Goal: Complete application form

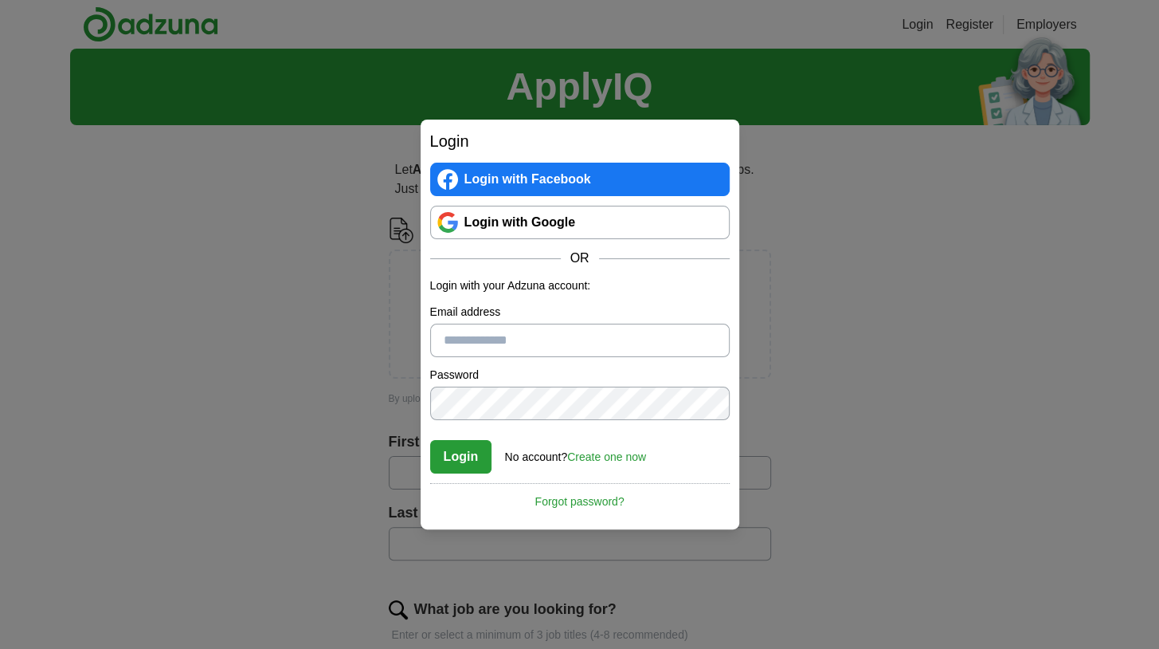
click at [508, 220] on link "Login with Google" at bounding box center [580, 222] width 300 height 33
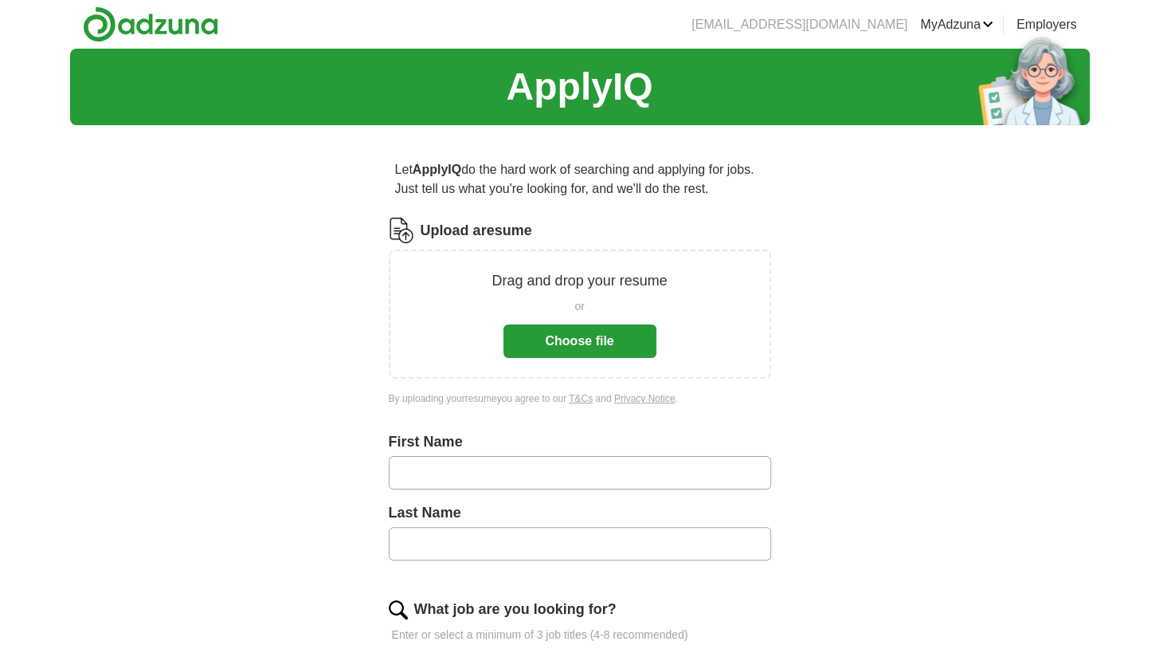
click at [616, 346] on button "Choose file" at bounding box center [580, 340] width 153 height 33
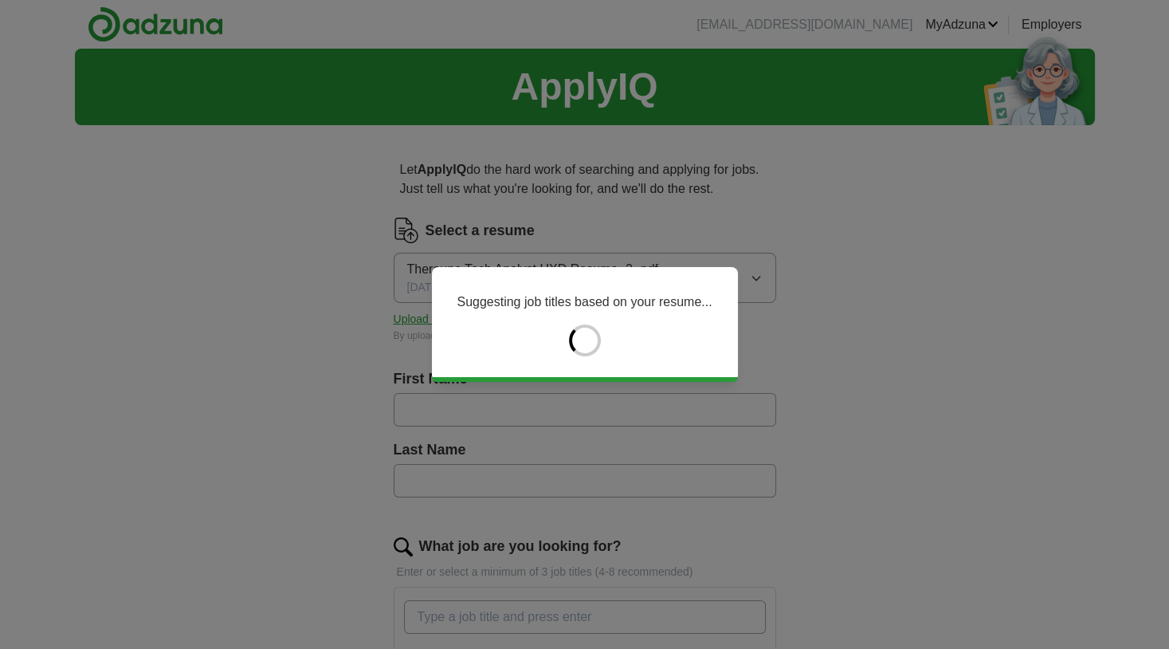
type input "********"
type input "*****"
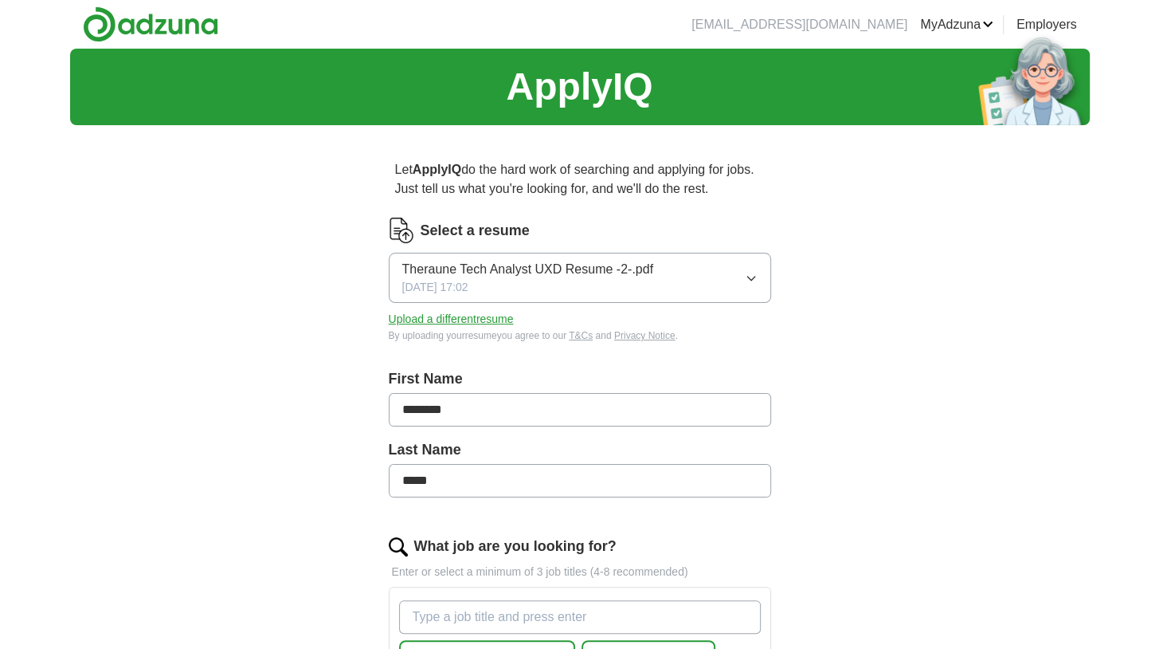
click at [499, 320] on button "Upload a different resume" at bounding box center [451, 319] width 125 height 17
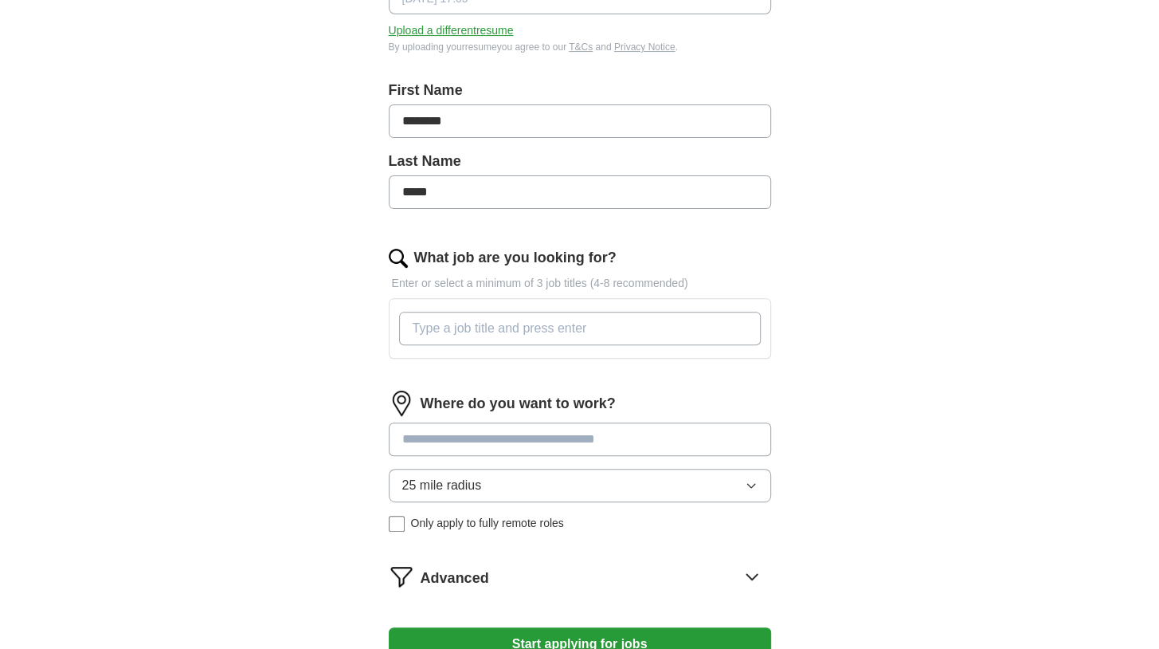
scroll to position [297, 0]
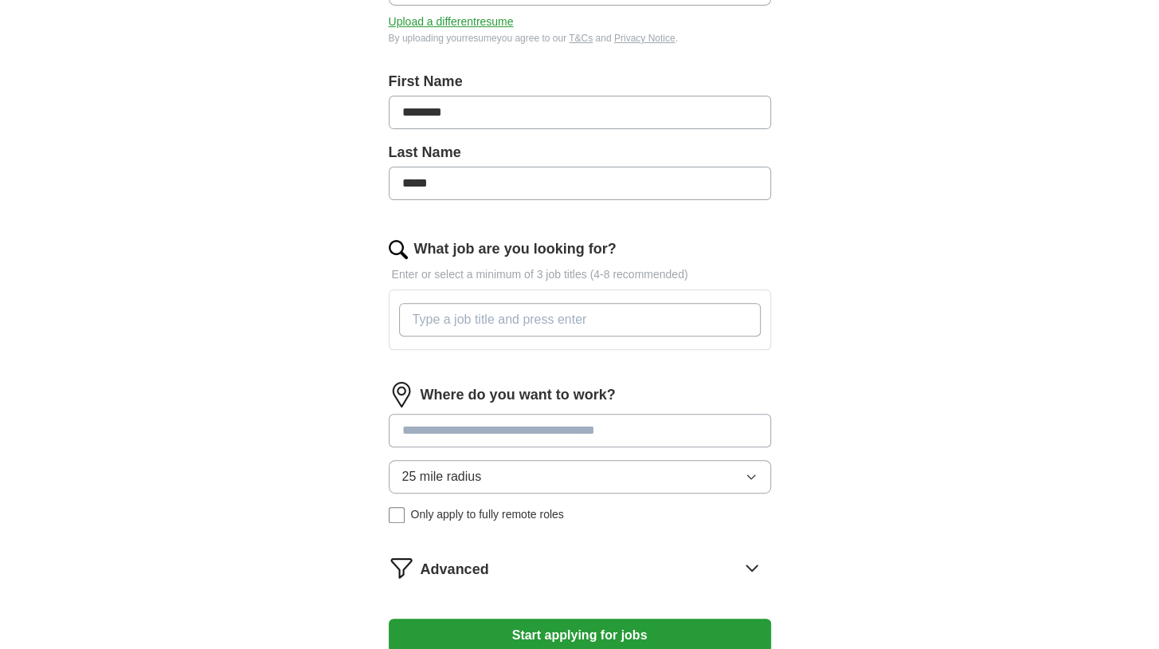
click at [443, 320] on input "What job are you looking for?" at bounding box center [580, 319] width 362 height 33
type input "p"
type input "Product Designer"
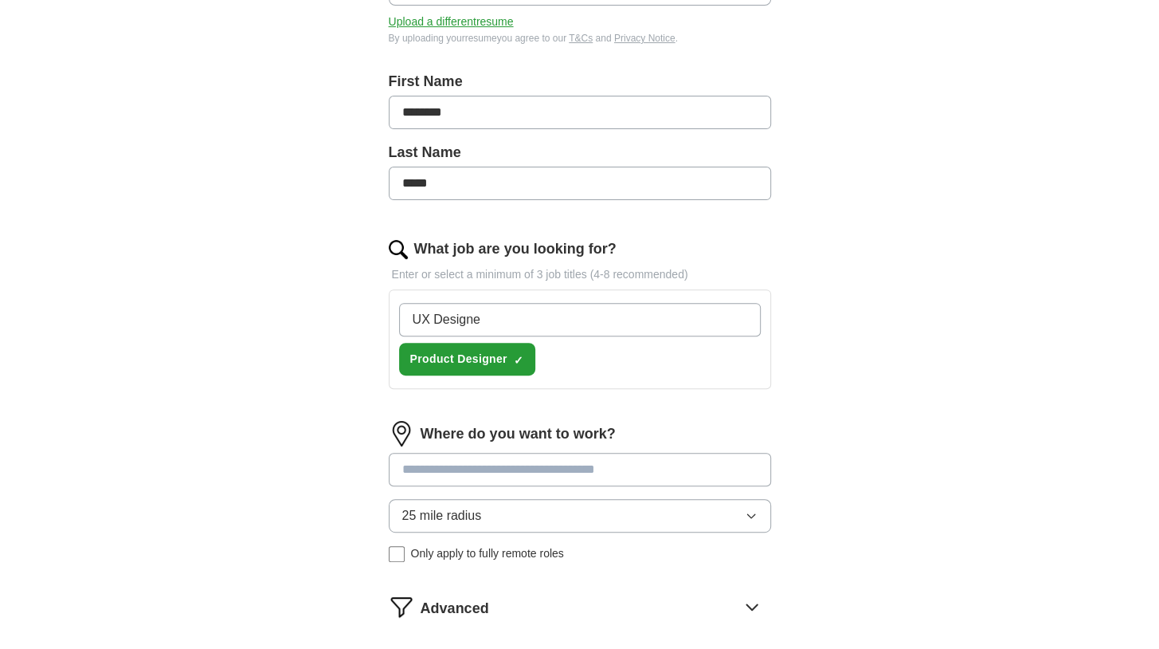
type input "UX Designer"
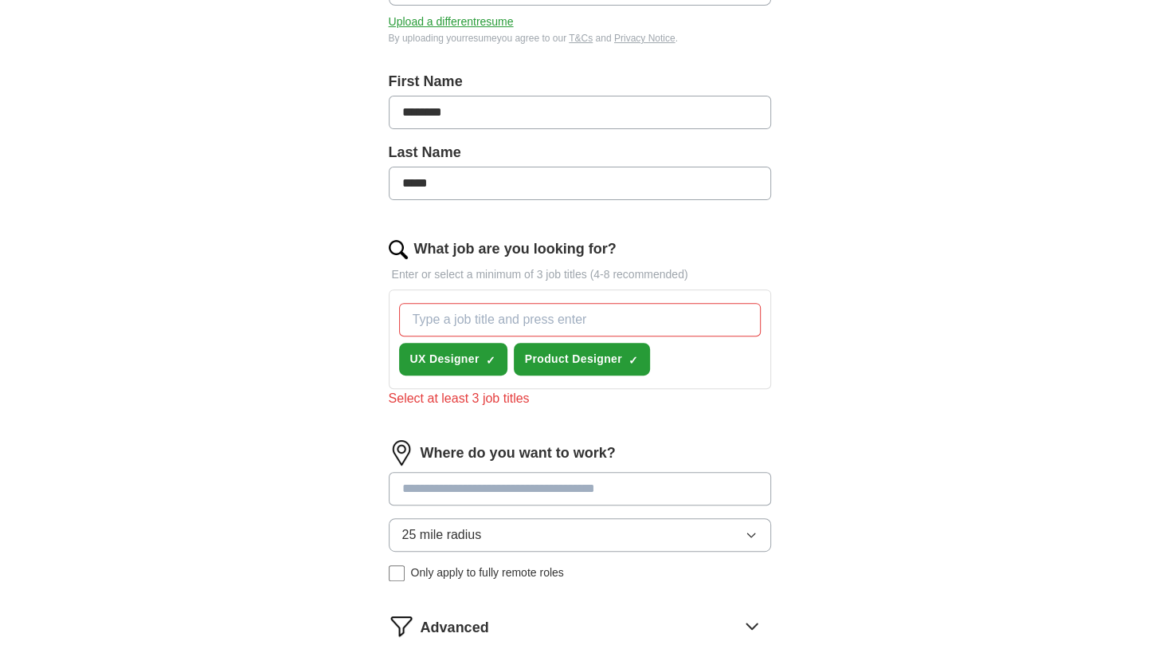
click at [475, 316] on input "What job are you looking for?" at bounding box center [580, 319] width 362 height 33
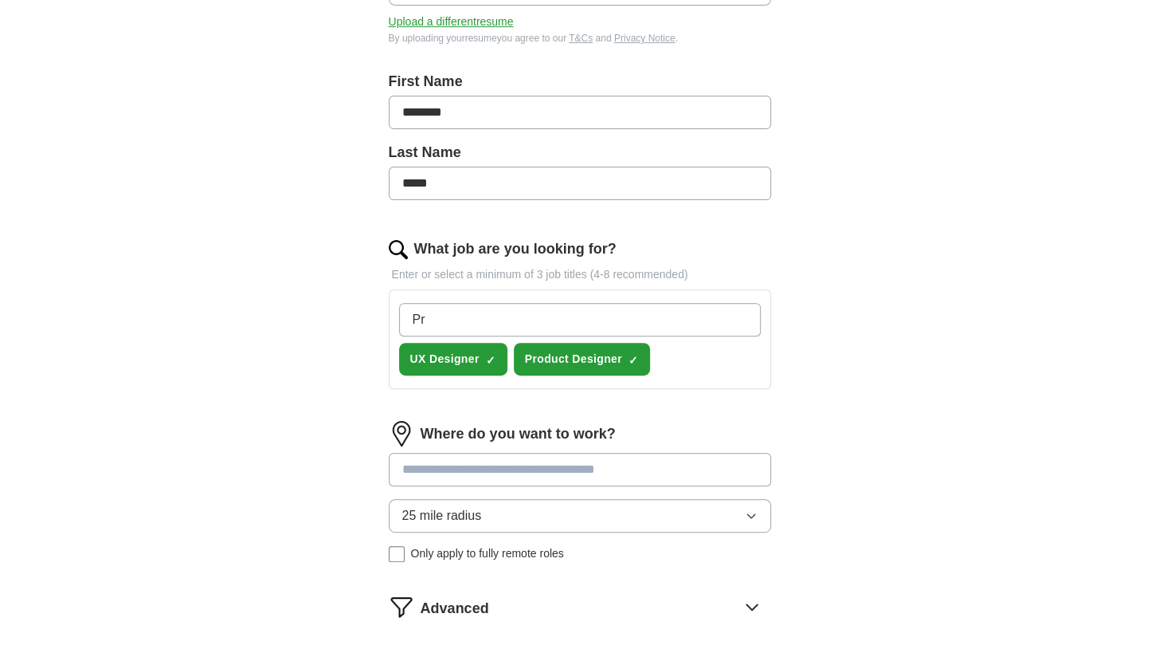
type input "P"
type input "UI Designer"
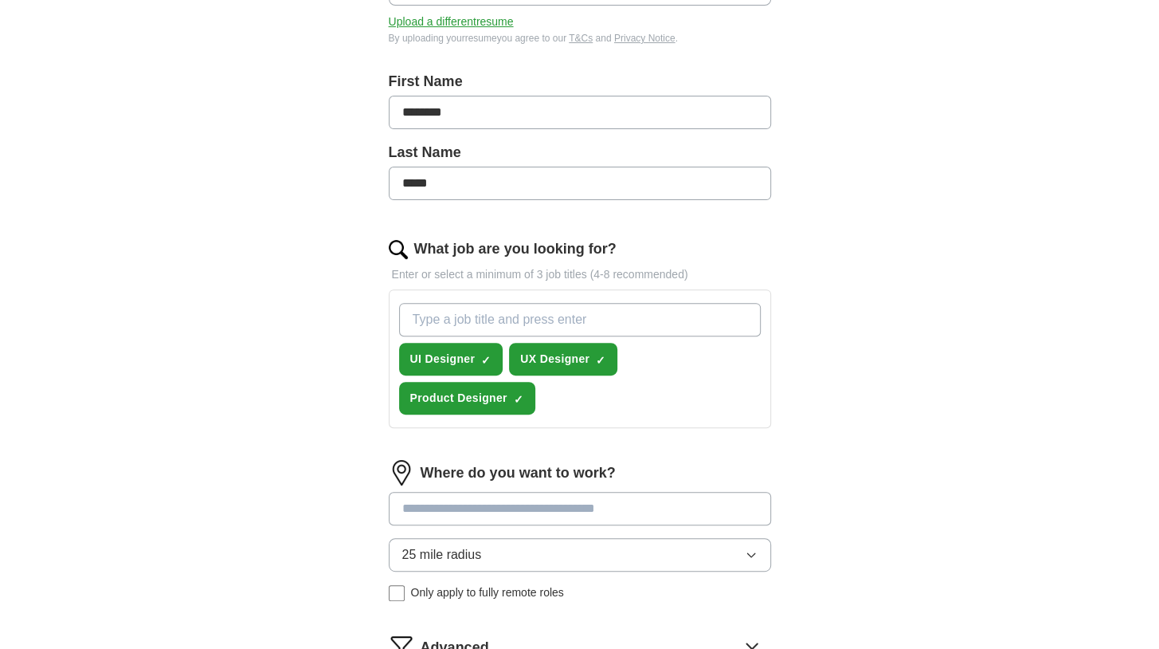
type input "P"
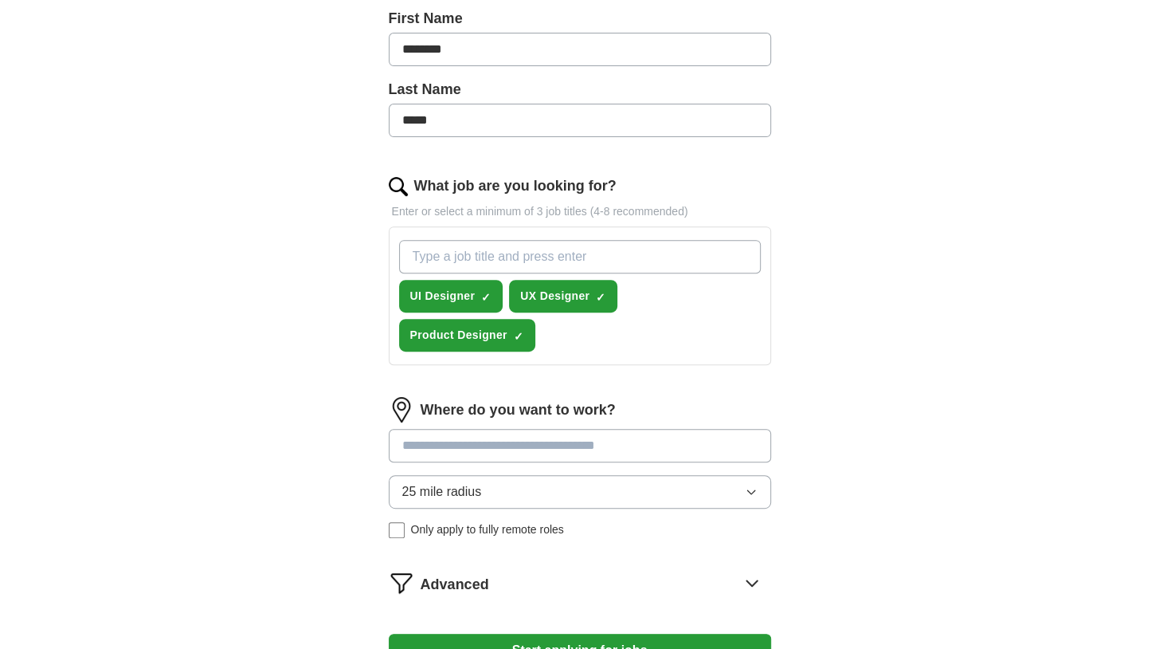
scroll to position [446, 0]
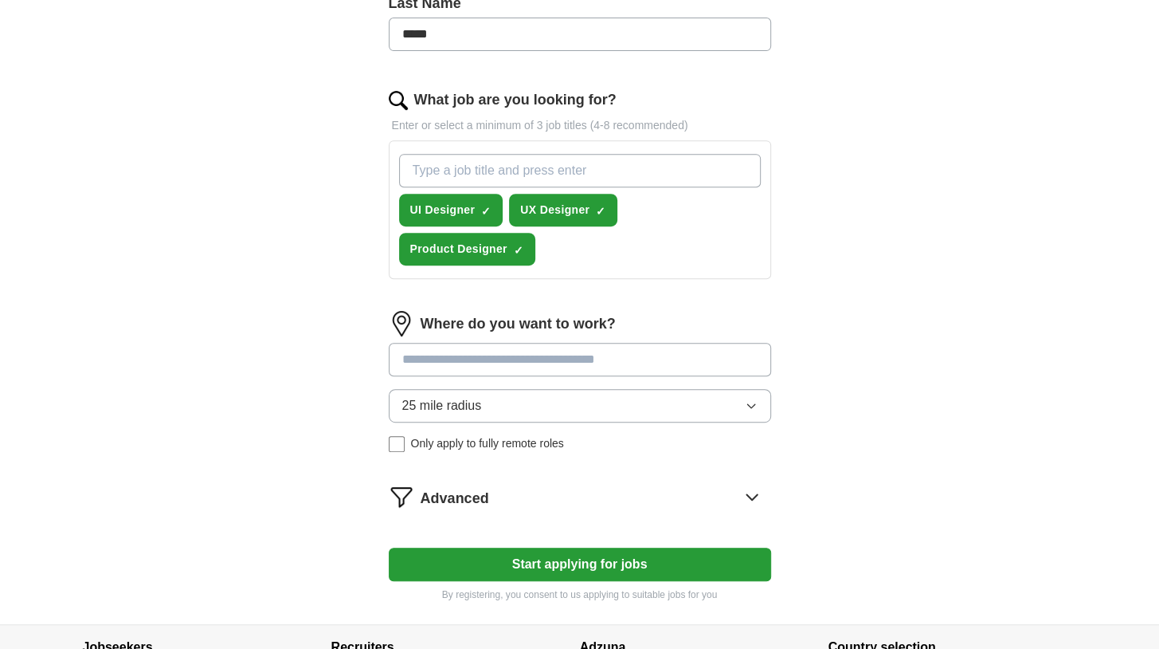
click at [477, 335] on div "Where do you want to work? 25 mile radius Only apply to fully remote roles" at bounding box center [580, 388] width 383 height 154
click at [469, 343] on input at bounding box center [580, 359] width 383 height 33
type input "*******"
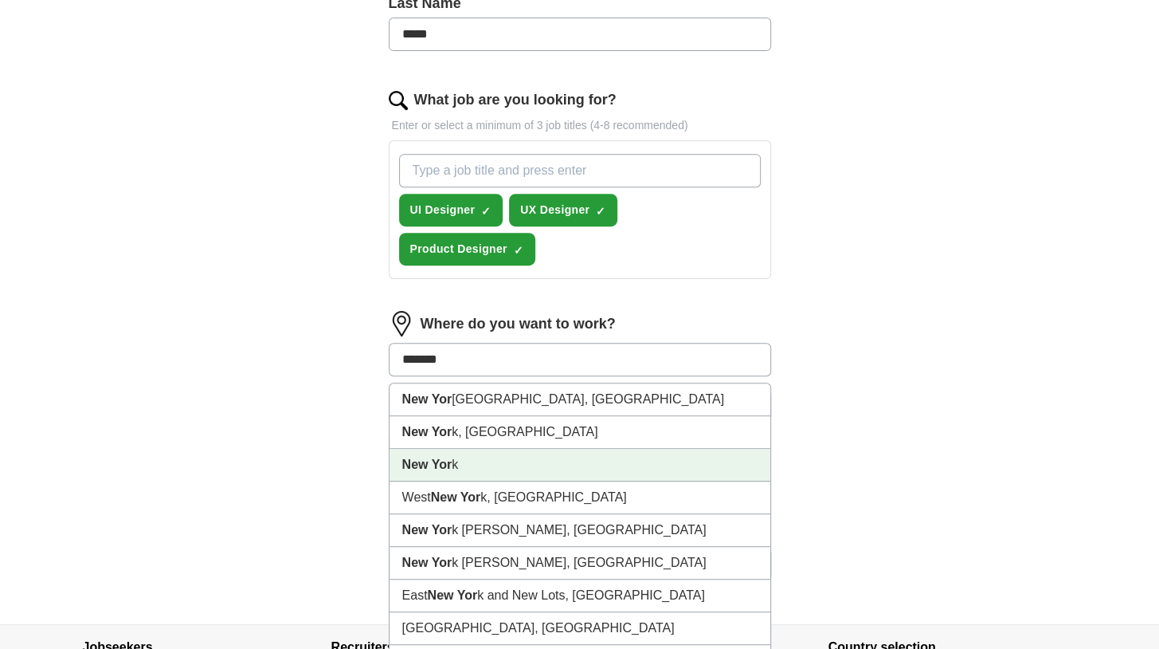
click at [445, 457] on strong "New Yor" at bounding box center [427, 464] width 50 height 14
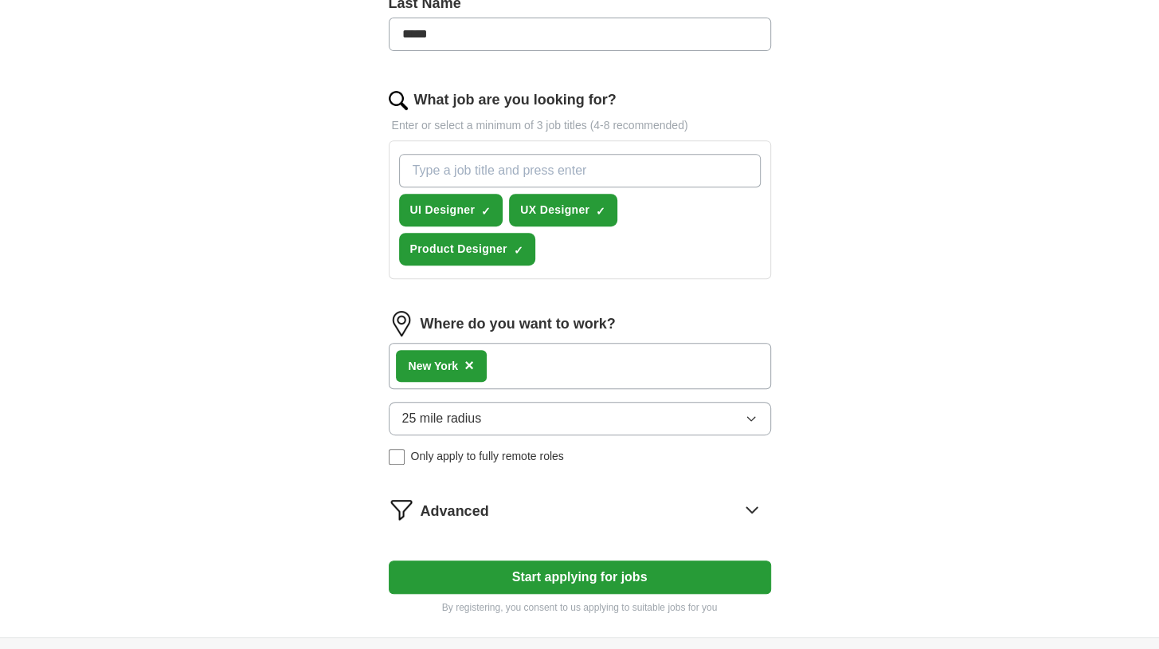
click at [548, 402] on button "25 mile radius" at bounding box center [580, 418] width 383 height 33
click at [354, 417] on div "Let ApplyIQ do the hard work of searching and applying for jobs. Just tell us w…" at bounding box center [580, 164] width 510 height 945
click at [510, 343] on div "New Yor k ×" at bounding box center [580, 366] width 383 height 46
click at [429, 402] on button "25 mile radius" at bounding box center [580, 418] width 383 height 33
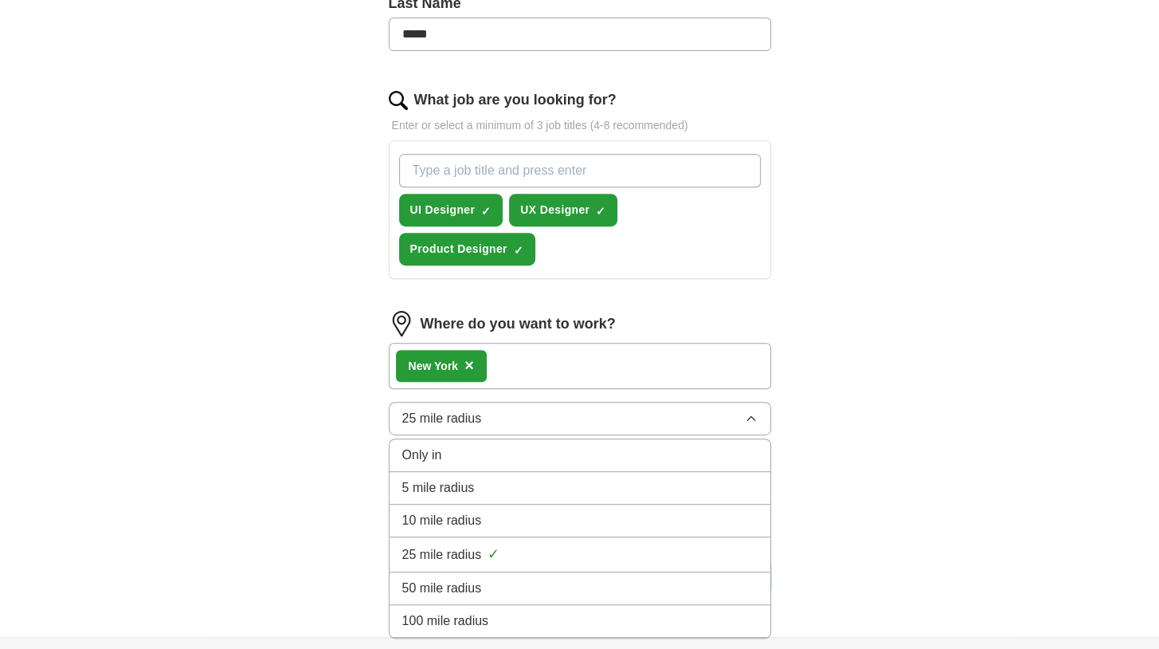
click at [401, 537] on li "25 mile radius ✓" at bounding box center [580, 554] width 381 height 35
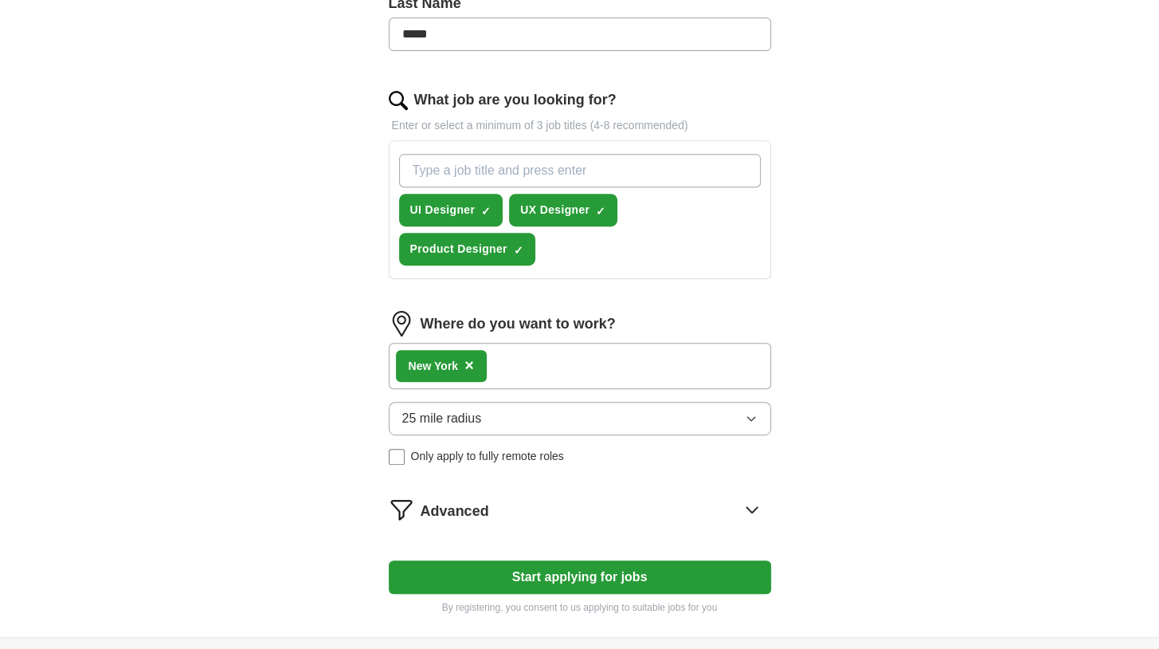
click at [551, 402] on button "25 mile radius" at bounding box center [580, 418] width 383 height 33
click at [307, 416] on div "ApplyIQ Let ApplyIQ do the hard work of searching and applying for jobs. Just t…" at bounding box center [580, 119] width 1020 height 1034
click at [474, 356] on span "×" at bounding box center [470, 365] width 10 height 18
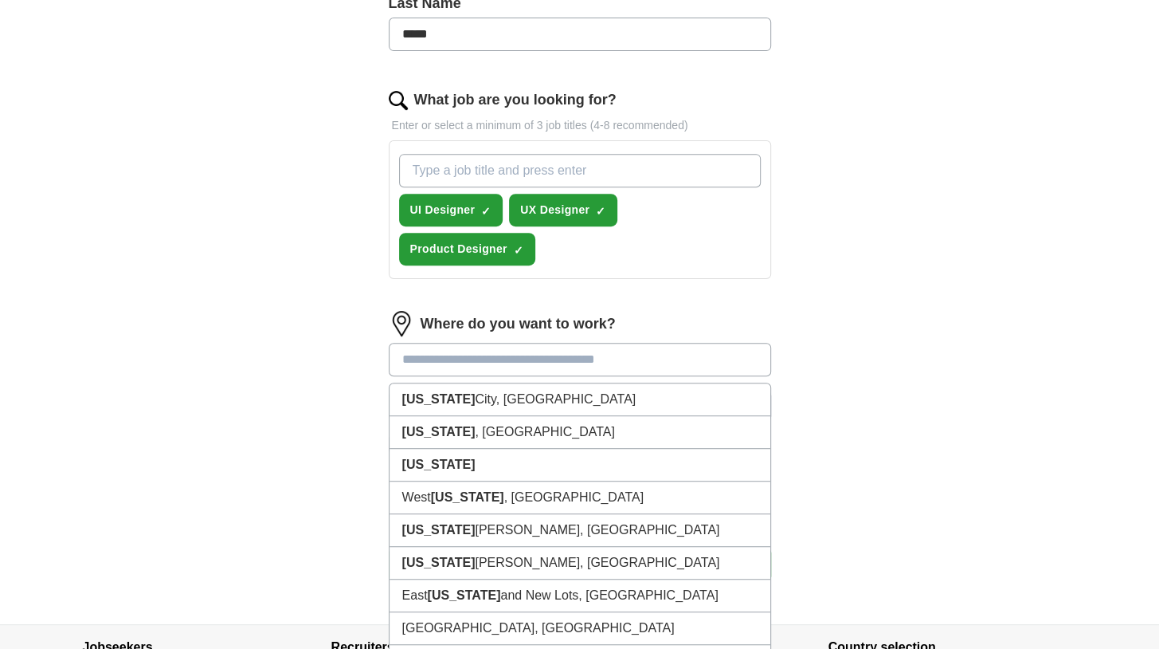
click at [461, 343] on input at bounding box center [580, 359] width 383 height 33
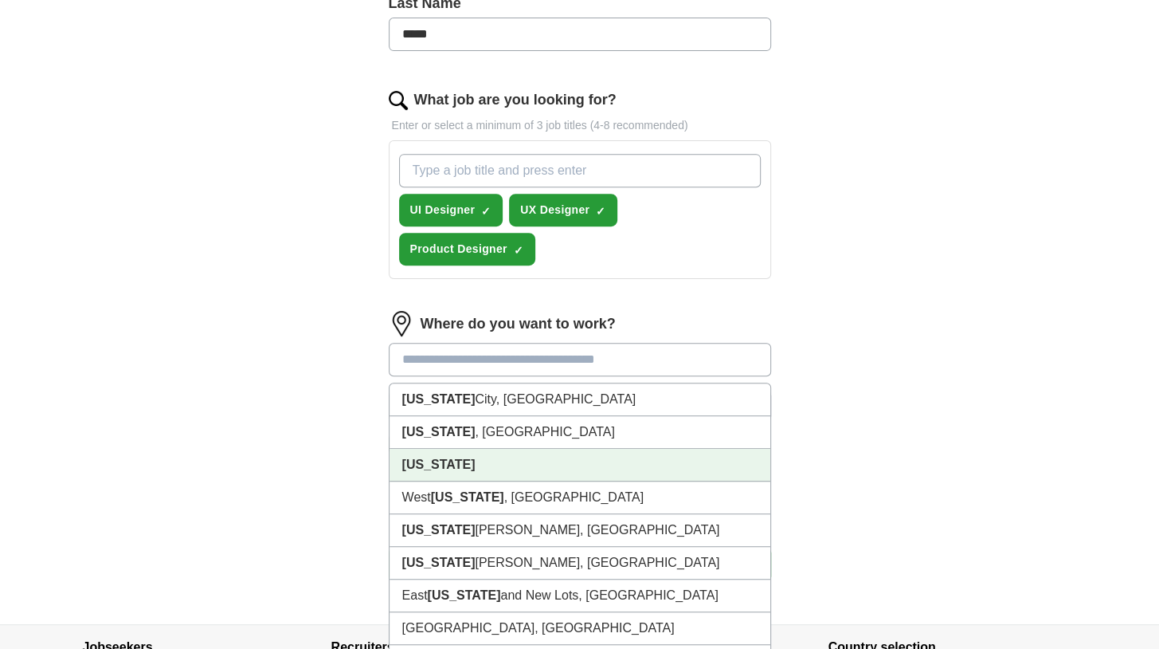
click at [433, 457] on strong "[US_STATE]" at bounding box center [438, 464] width 73 height 14
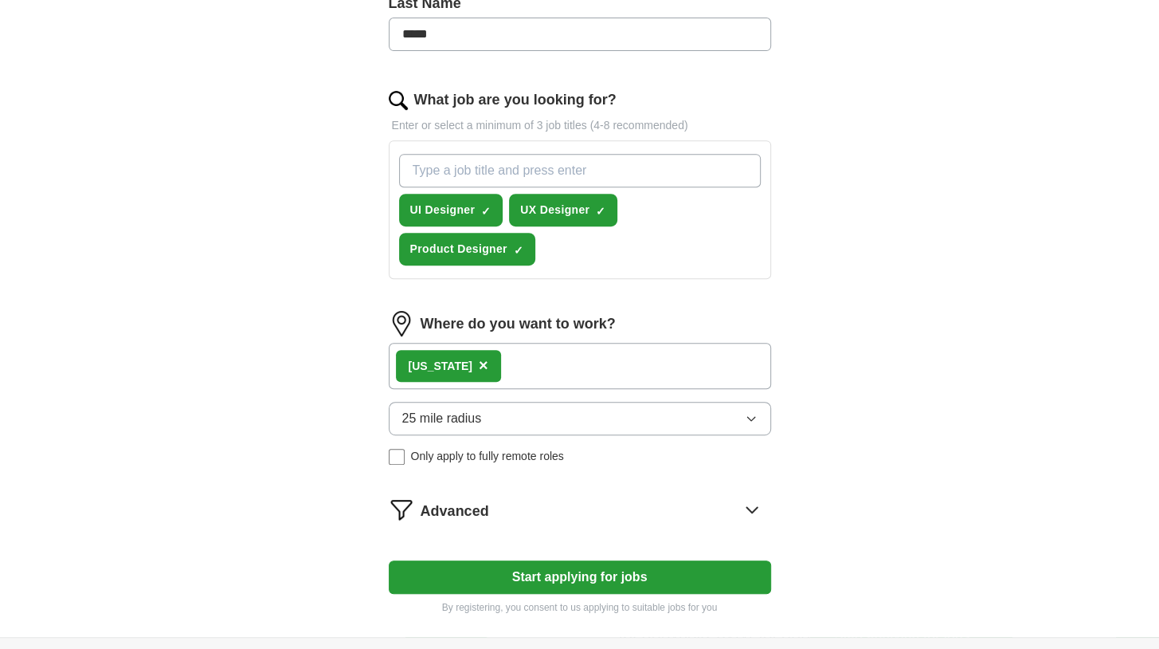
click at [478, 560] on button "Start applying for jobs" at bounding box center [580, 576] width 383 height 33
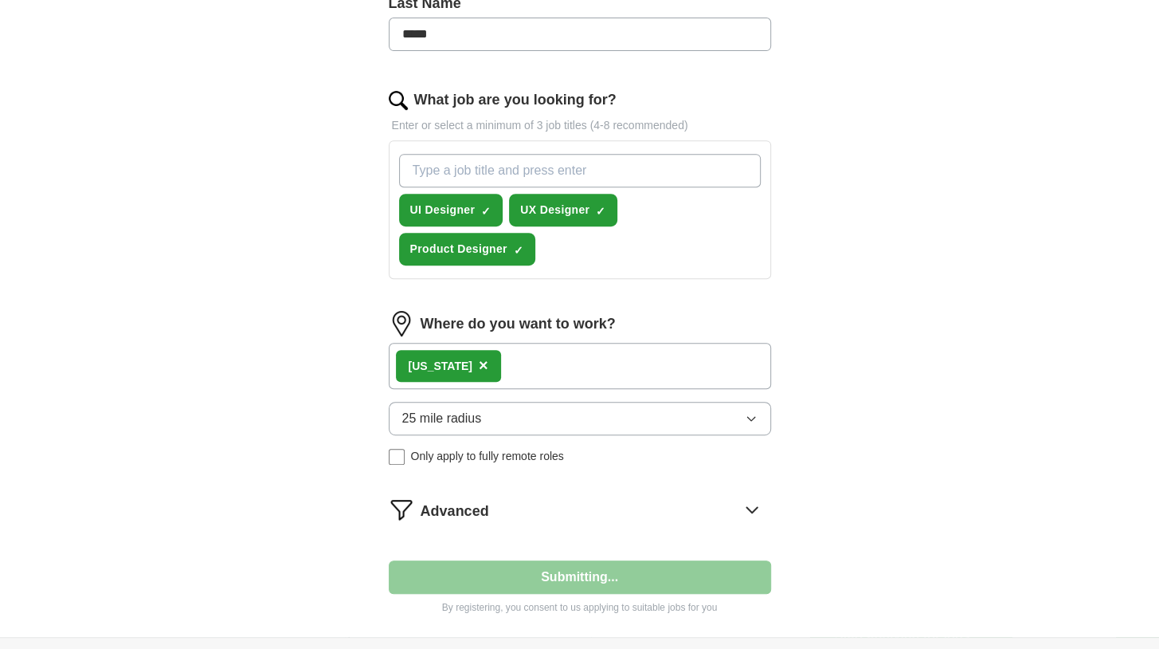
select select "**"
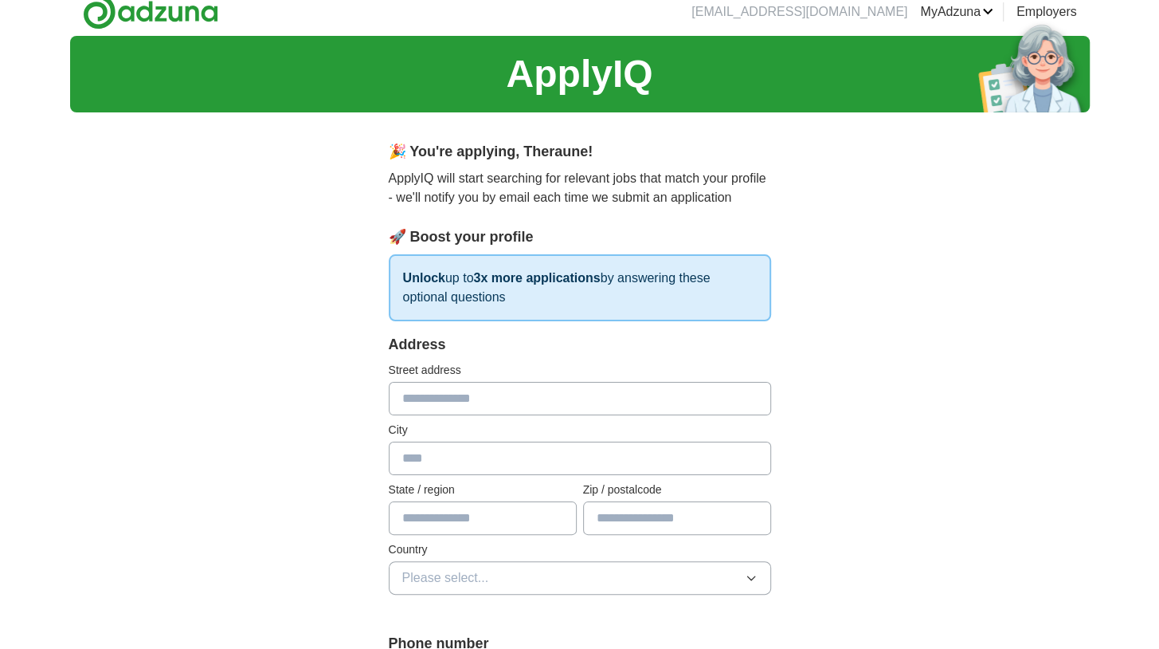
scroll to position [0, 0]
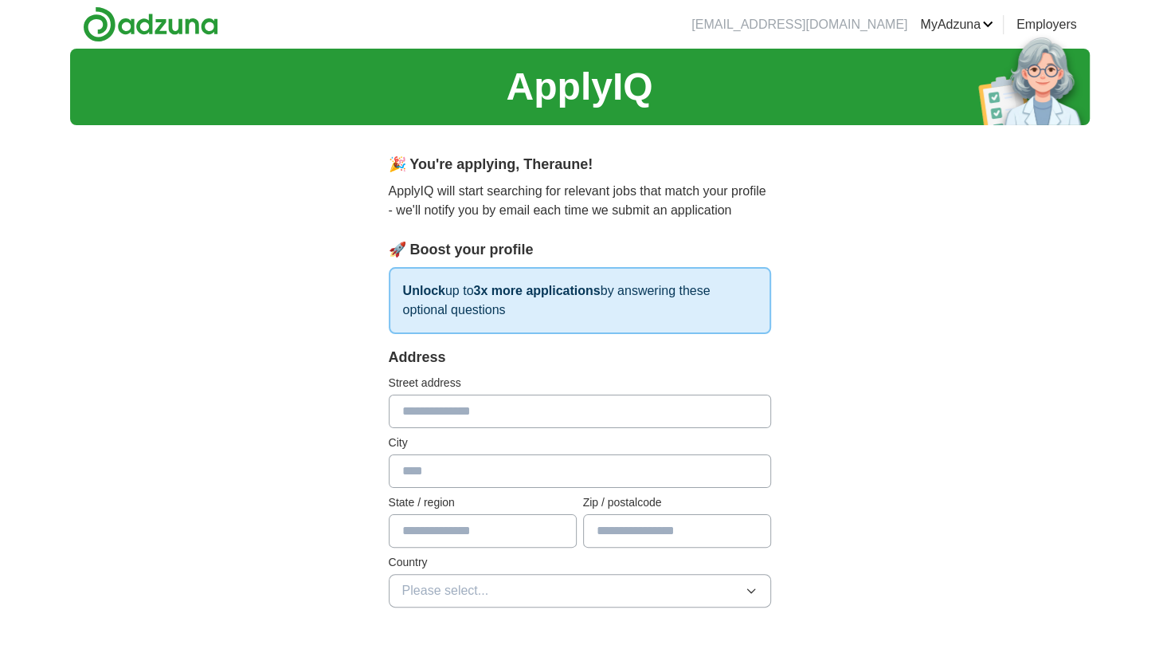
click at [447, 419] on input "text" at bounding box center [580, 410] width 383 height 33
type input "**********"
type input "********"
type input "**********"
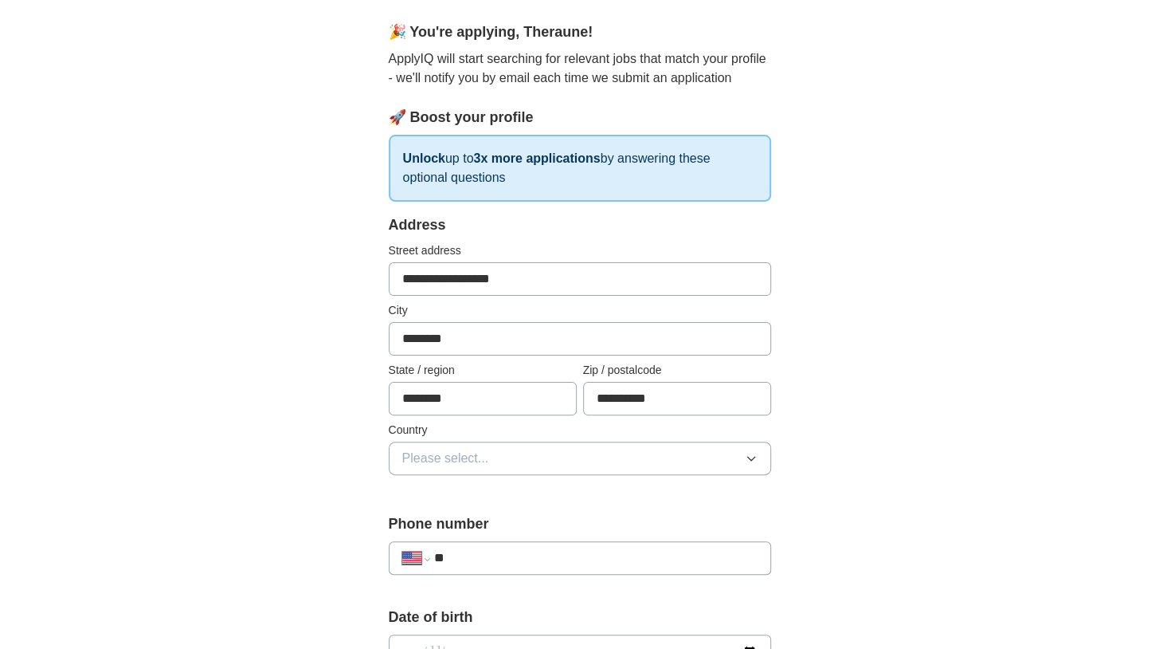
scroll to position [148, 0]
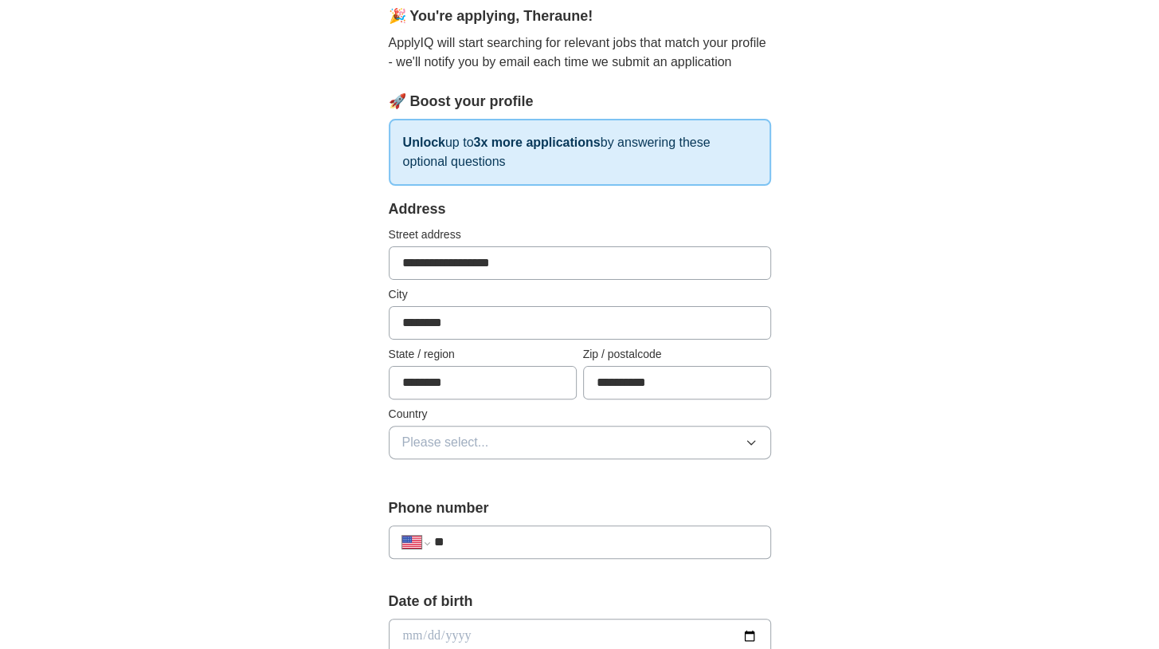
click at [446, 440] on span "Please select..." at bounding box center [445, 442] width 87 height 19
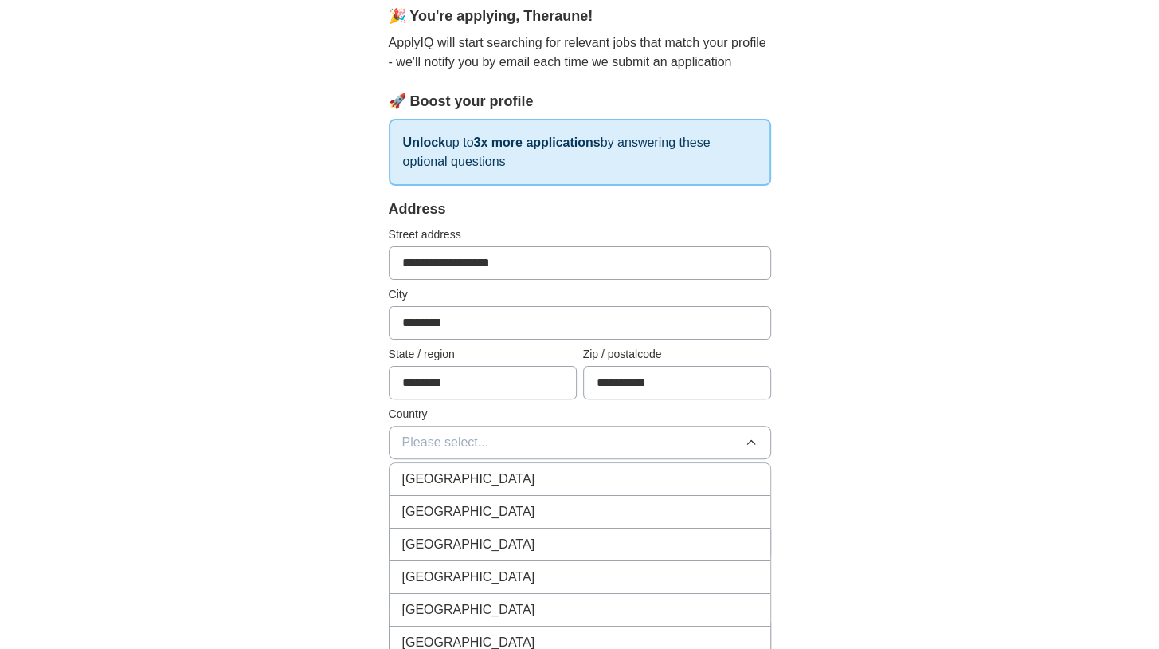
click at [452, 504] on span "[GEOGRAPHIC_DATA]" at bounding box center [468, 511] width 133 height 19
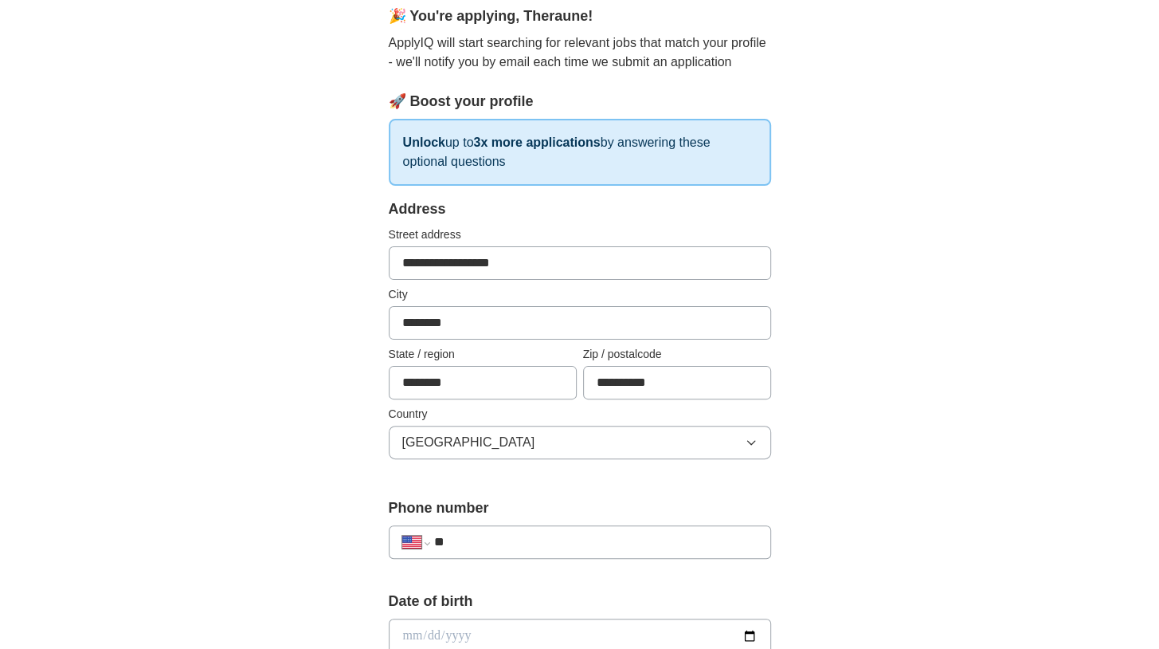
scroll to position [297, 0]
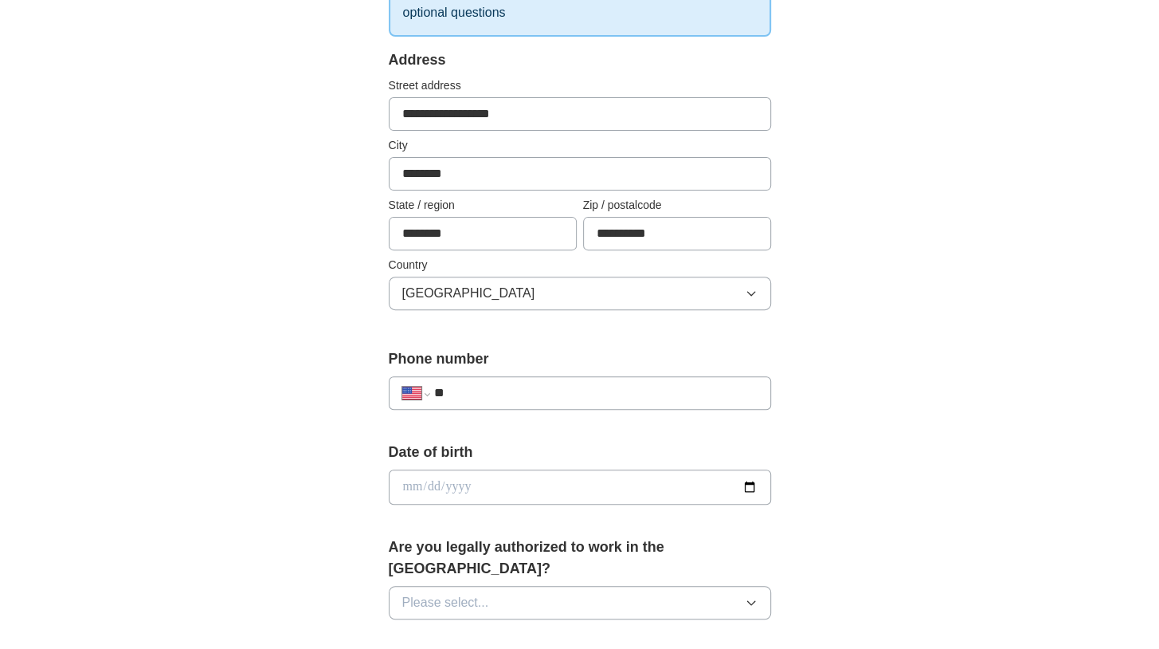
click at [484, 358] on label "Phone number" at bounding box center [580, 359] width 383 height 22
click at [481, 396] on input "**" at bounding box center [596, 392] width 324 height 19
type input "**********"
click at [472, 493] on input "date" at bounding box center [580, 486] width 383 height 35
drag, startPoint x: 445, startPoint y: 487, endPoint x: 435, endPoint y: 485, distance: 10.6
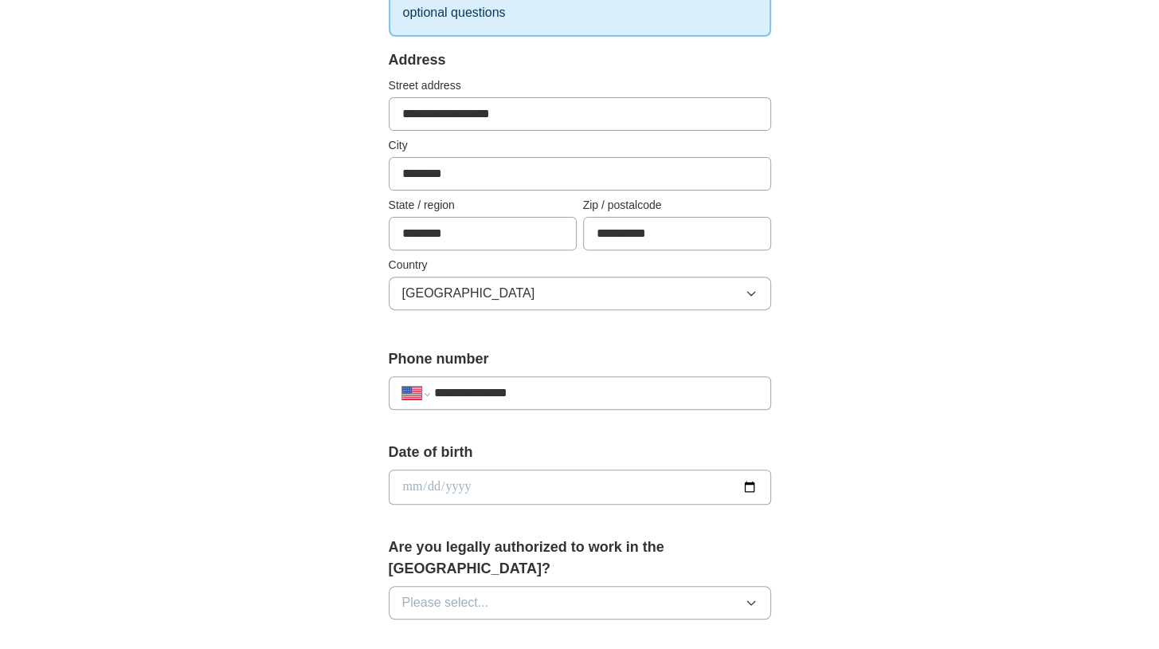
click at [442, 486] on input "date" at bounding box center [580, 486] width 383 height 35
click at [407, 473] on input "date" at bounding box center [580, 486] width 383 height 35
click at [414, 488] on input "date" at bounding box center [580, 486] width 383 height 35
type input "**********"
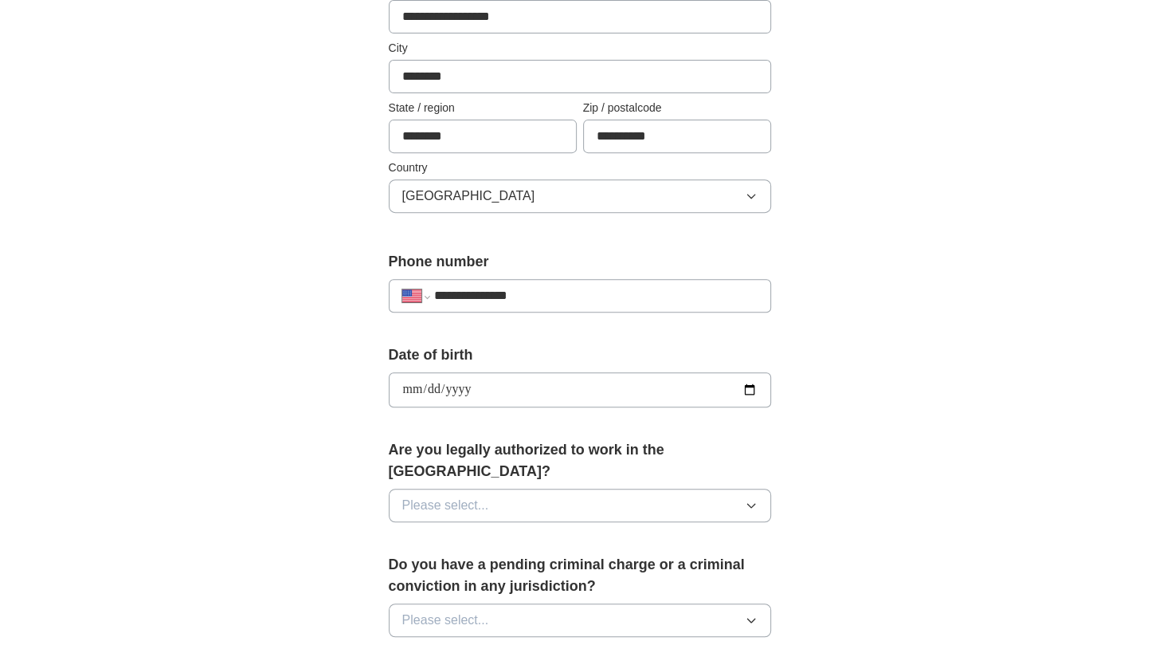
scroll to position [446, 0]
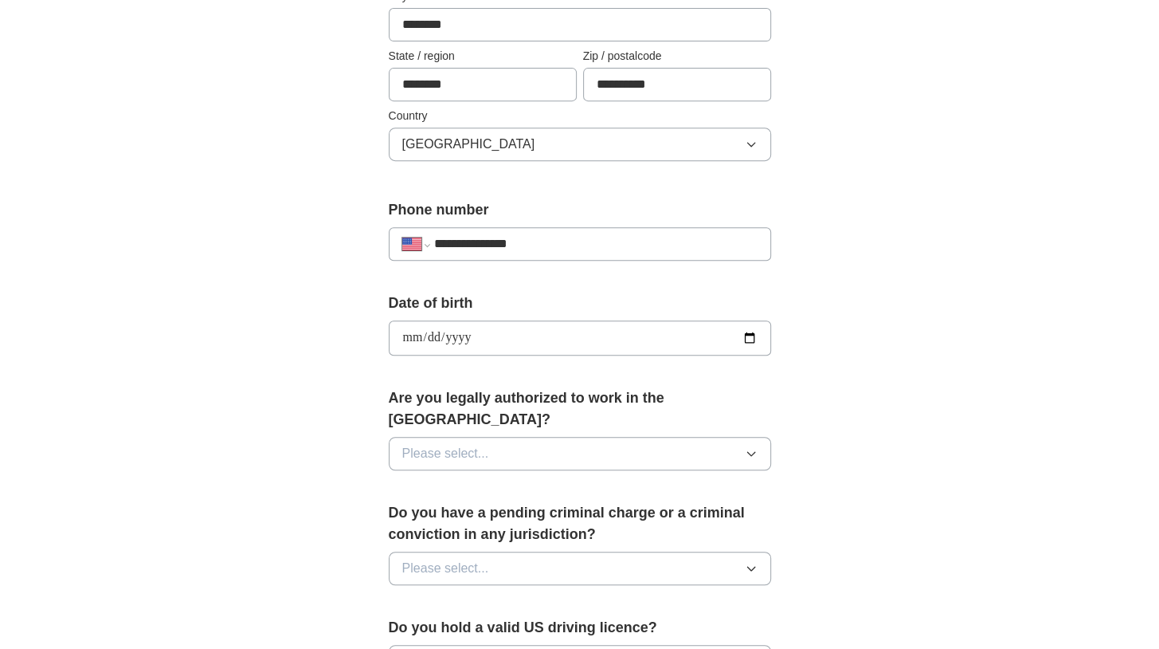
click at [511, 437] on button "Please select..." at bounding box center [580, 453] width 383 height 33
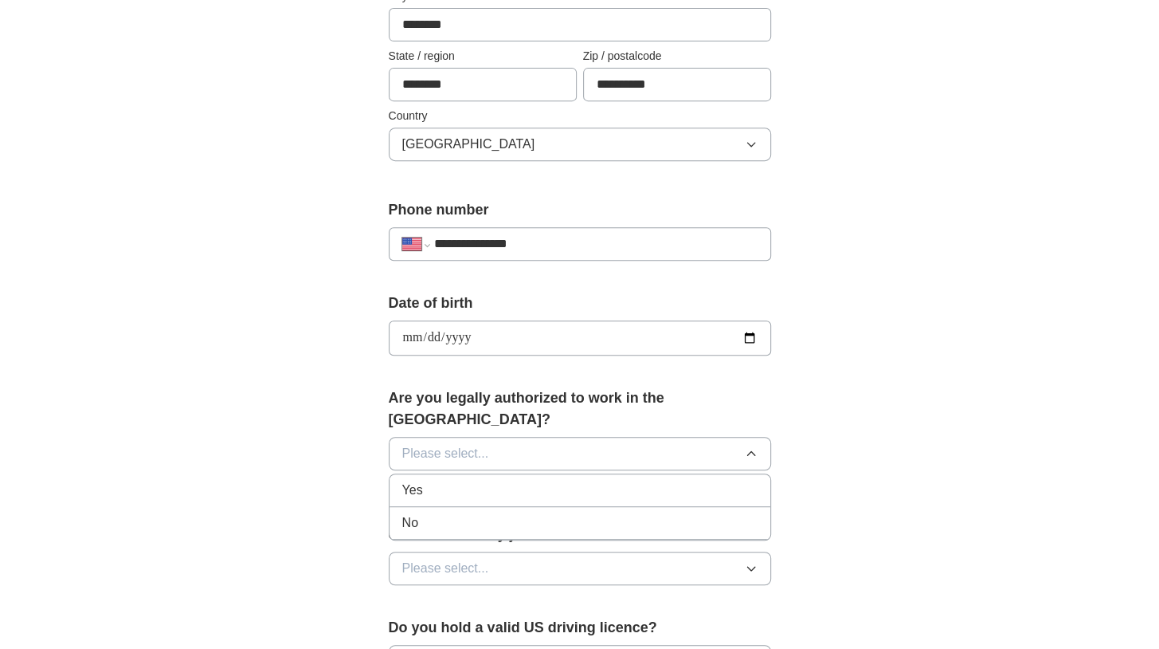
click at [456, 481] on div "Yes" at bounding box center [579, 490] width 355 height 19
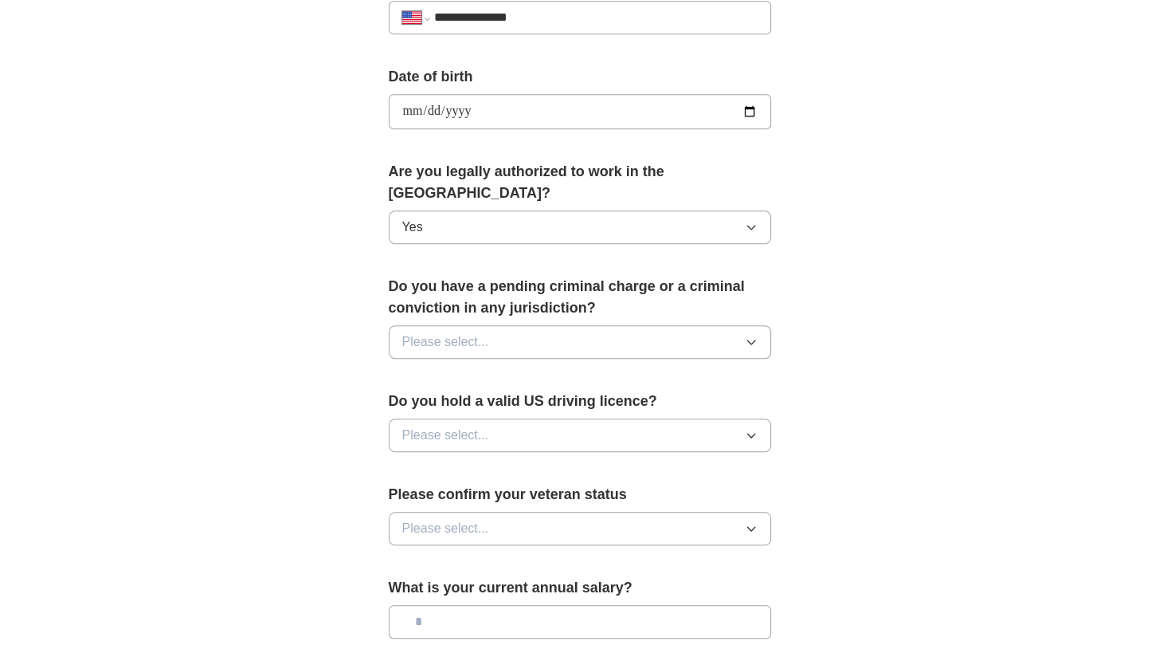
scroll to position [744, 0]
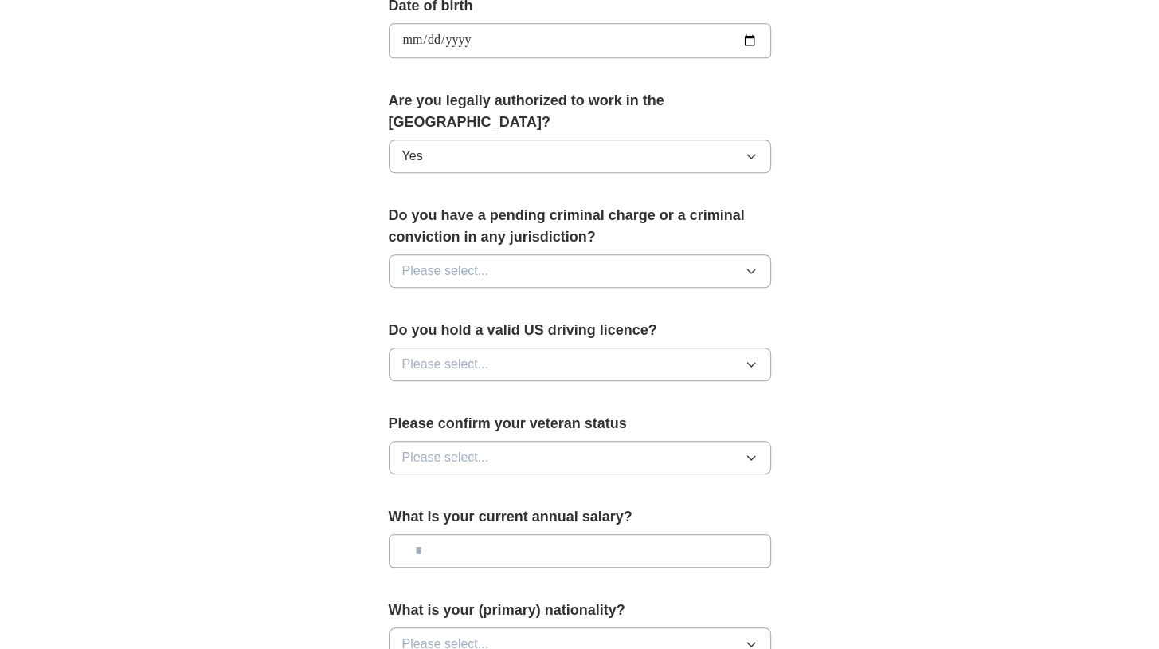
click at [477, 257] on button "Please select..." at bounding box center [580, 270] width 383 height 33
click at [444, 331] on div "No" at bounding box center [579, 340] width 355 height 19
click at [459, 355] on span "Please select..." at bounding box center [445, 364] width 87 height 19
click at [442, 391] on div "Yes" at bounding box center [579, 400] width 355 height 19
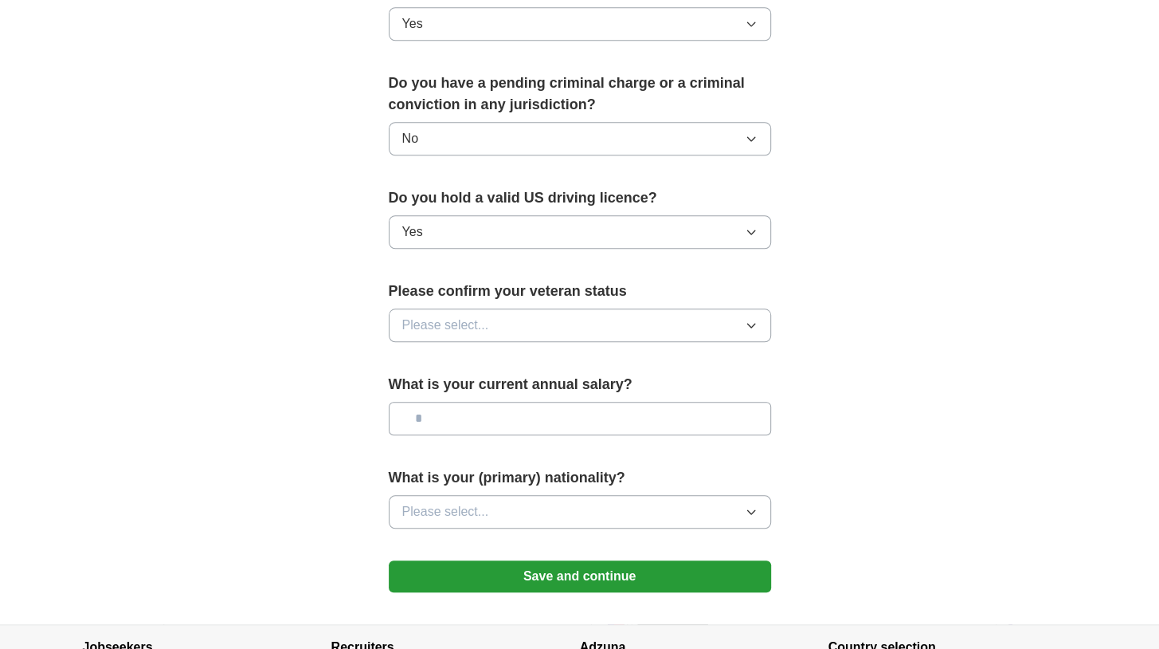
scroll to position [893, 0]
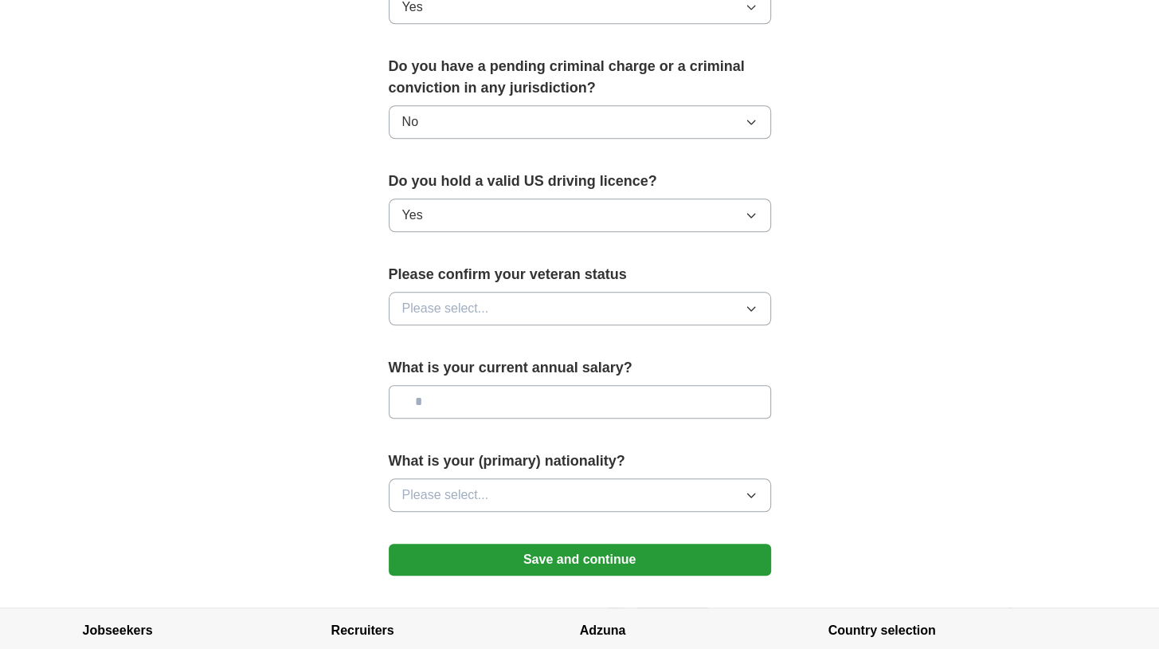
click at [443, 299] on span "Please select..." at bounding box center [445, 308] width 87 height 19
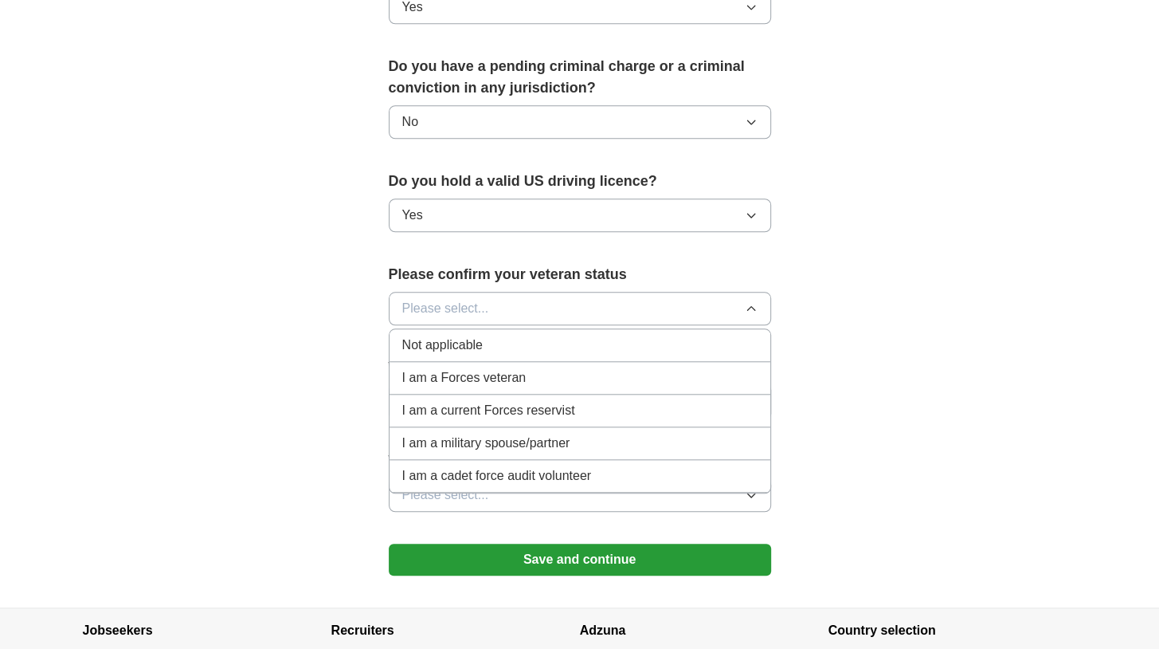
click at [437, 335] on span "Not applicable" at bounding box center [442, 344] width 80 height 19
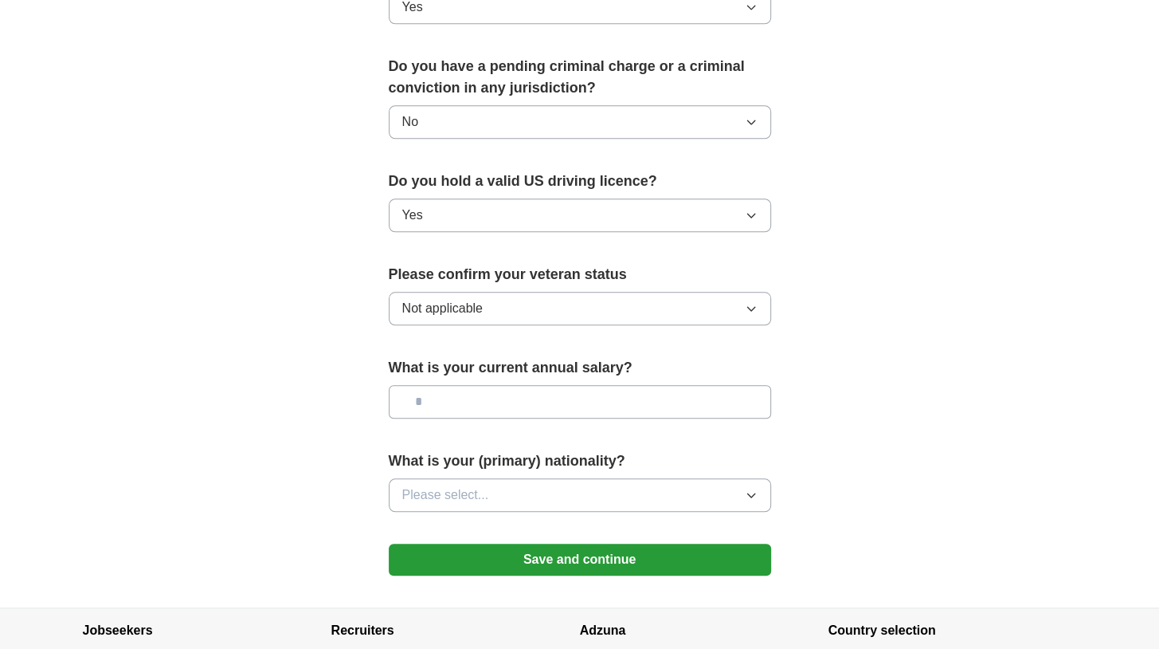
click at [435, 386] on input "text" at bounding box center [580, 401] width 383 height 33
click at [440, 385] on input "text" at bounding box center [580, 401] width 383 height 33
type input "*******"
click at [451, 478] on button "Please select..." at bounding box center [580, 494] width 383 height 33
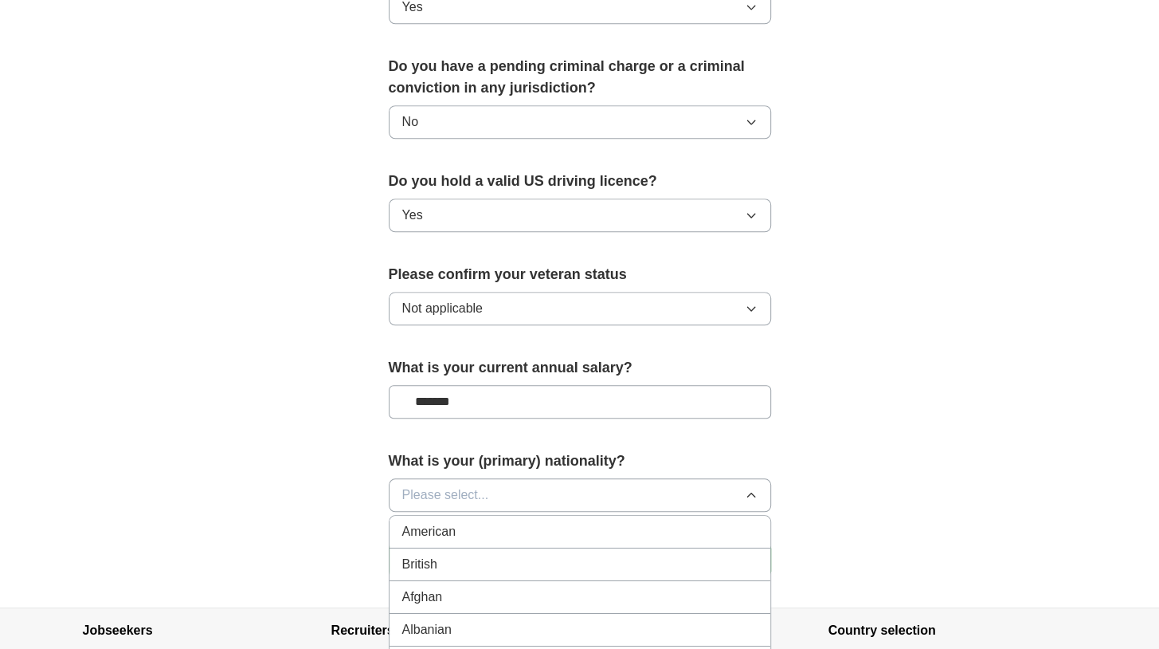
click at [441, 522] on span "American" at bounding box center [429, 531] width 54 height 19
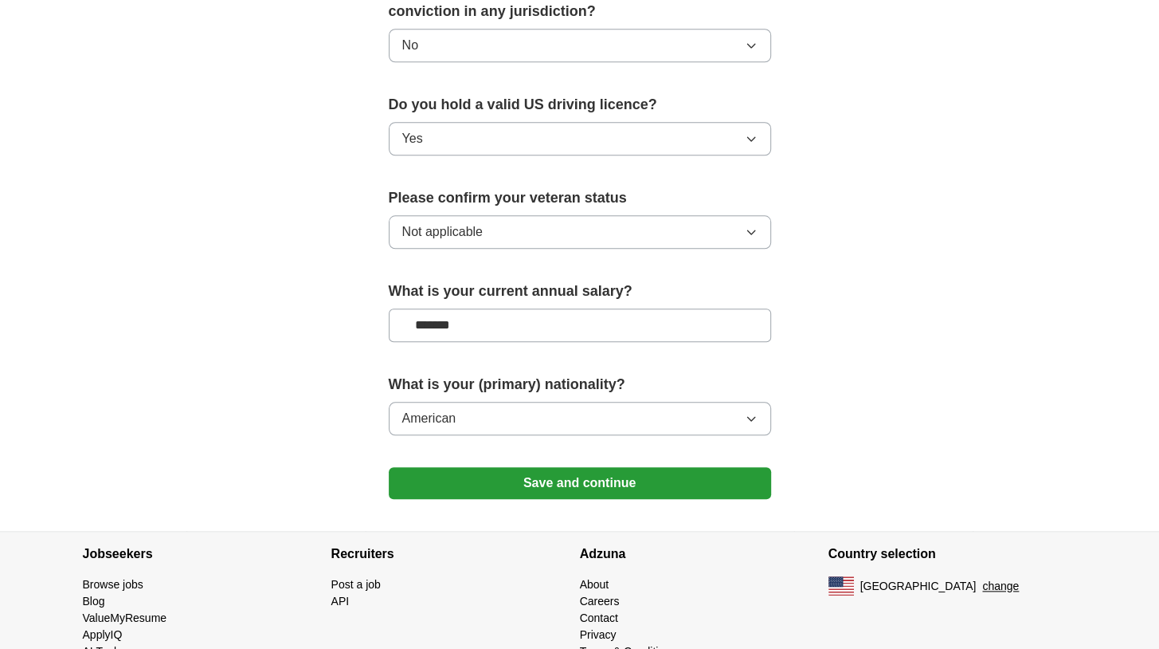
scroll to position [983, 0]
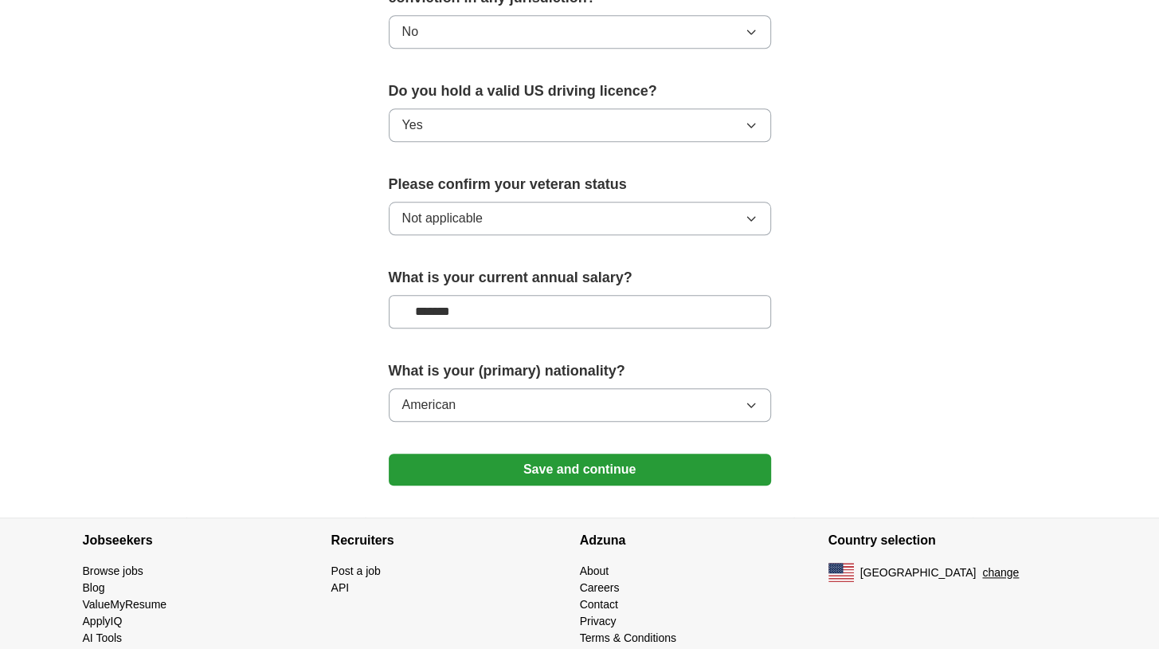
click at [449, 453] on button "Save and continue" at bounding box center [580, 469] width 383 height 32
